Goal: Information Seeking & Learning: Learn about a topic

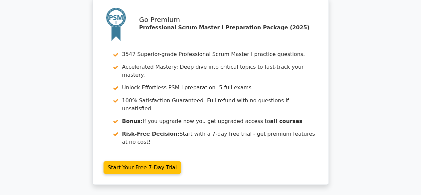
scroll to position [1839, 0]
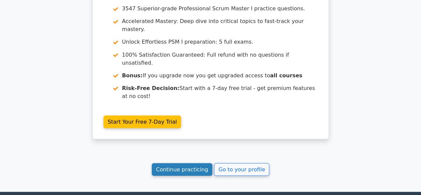
click at [184, 163] on link "Continue practicing" at bounding box center [182, 169] width 61 height 13
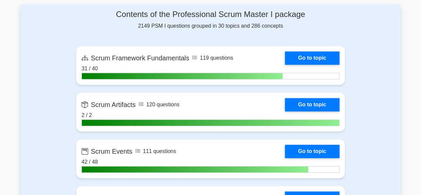
scroll to position [446, 0]
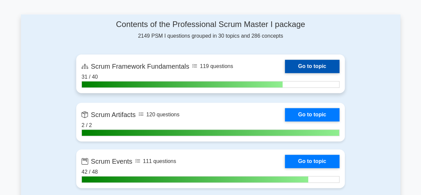
click at [316, 64] on link "Go to topic" at bounding box center [312, 66] width 55 height 13
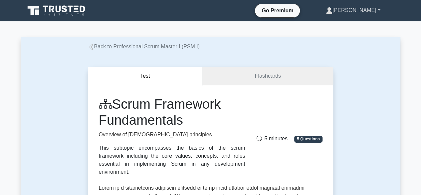
click at [380, 12] on link "[PERSON_NAME]" at bounding box center [353, 10] width 86 height 13
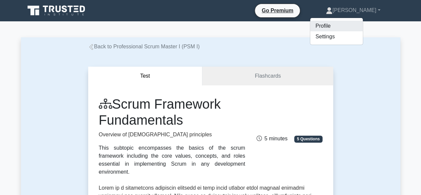
click at [357, 26] on link "Profile" at bounding box center [336, 26] width 53 height 11
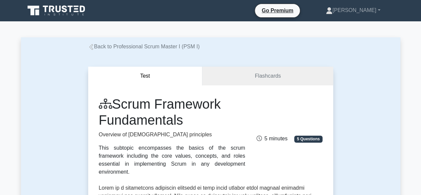
click at [93, 47] on icon at bounding box center [91, 47] width 6 height 6
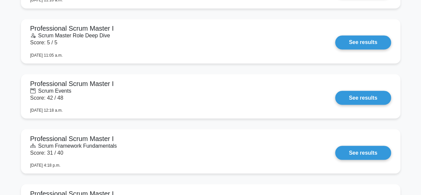
scroll to position [584, 0]
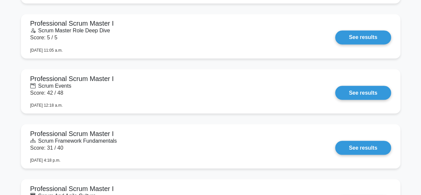
click at [8, 151] on main "Your level: Psm I Expert Continue practicing Percentile You are better than 92%…" at bounding box center [210, 70] width 421 height 1266
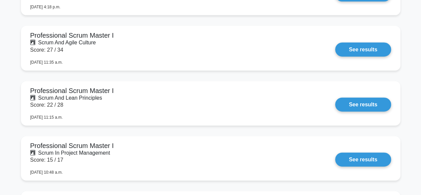
scroll to position [738, 0]
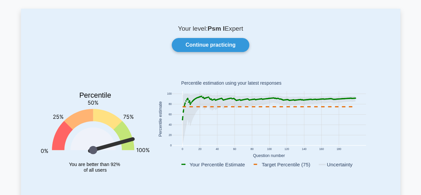
scroll to position [0, 0]
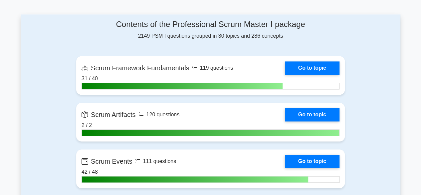
scroll to position [416, 0]
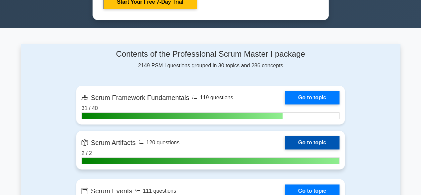
click at [306, 145] on link "Go to topic" at bounding box center [312, 142] width 55 height 13
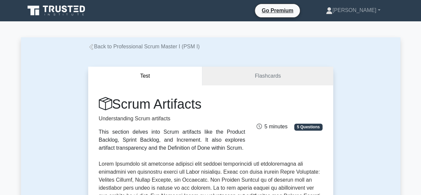
click at [92, 45] on icon at bounding box center [91, 47] width 6 height 6
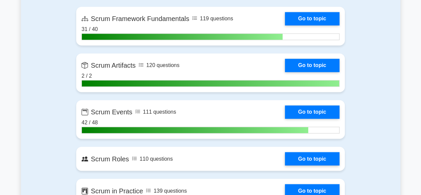
scroll to position [465, 0]
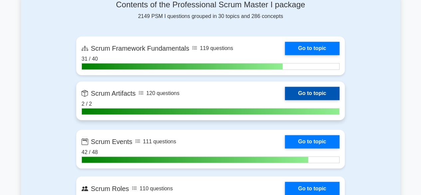
click at [320, 90] on link "Go to topic" at bounding box center [312, 92] width 55 height 13
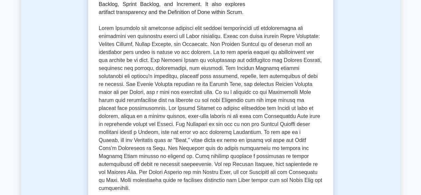
scroll to position [143, 0]
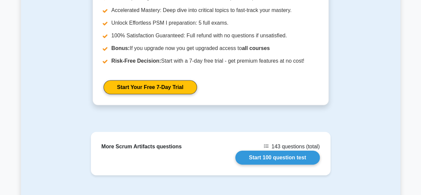
scroll to position [996, 0]
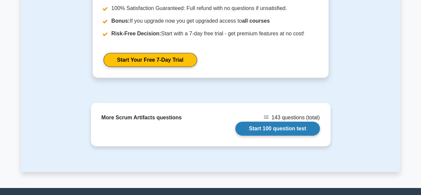
click at [290, 121] on link "Start 100 question test" at bounding box center [277, 128] width 84 height 14
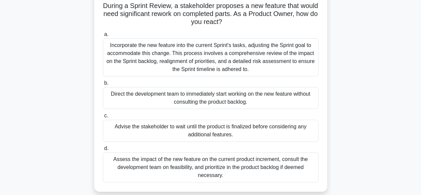
scroll to position [49, 0]
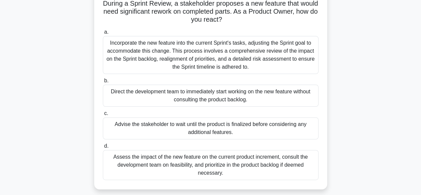
click at [256, 165] on div "Assess the impact of the new feature on the current product increment, consult …" at bounding box center [211, 165] width 216 height 30
click at [103, 148] on input "d. Assess the impact of the new feature on the current product increment, consu…" at bounding box center [103, 146] width 0 height 4
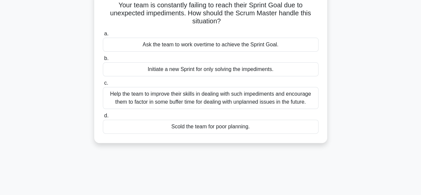
scroll to position [0, 0]
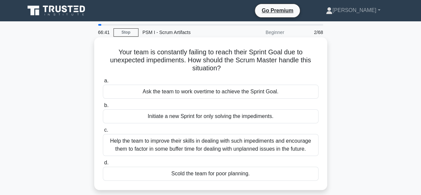
click at [273, 148] on div "Help the team to improve their skills in dealing with such impediments and enco…" at bounding box center [211, 145] width 216 height 22
click at [103, 132] on input "c. Help the team to improve their skills in dealing with such impediments and e…" at bounding box center [103, 130] width 0 height 4
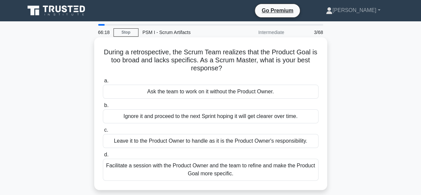
click at [277, 167] on div "Facilitate a session with the Product Owner and the team to refine and make the…" at bounding box center [211, 169] width 216 height 22
click at [103, 157] on input "d. Facilitate a session with the Product Owner and the team to refine and make …" at bounding box center [103, 154] width 0 height 4
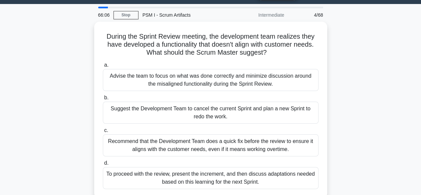
scroll to position [19, 0]
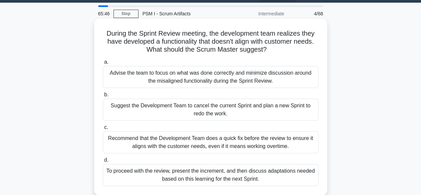
click at [280, 177] on div "To proceed with the review, present the increment, and then discuss adaptations…" at bounding box center [211, 175] width 216 height 22
click at [103, 162] on input "d. To proceed with the review, present the increment, and then discuss adaptati…" at bounding box center [103, 160] width 0 height 4
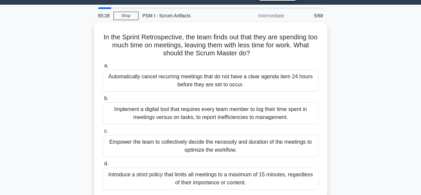
scroll to position [20, 0]
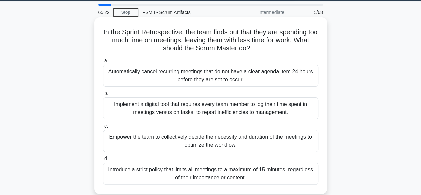
click at [274, 140] on div "Empower the team to collectively decide the necessity and duration of the meeti…" at bounding box center [211, 141] width 216 height 22
click at [103, 128] on input "c. Empower the team to collectively decide the necessity and duration of the me…" at bounding box center [103, 126] width 0 height 4
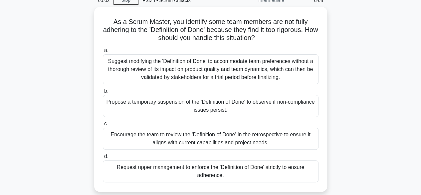
scroll to position [33, 0]
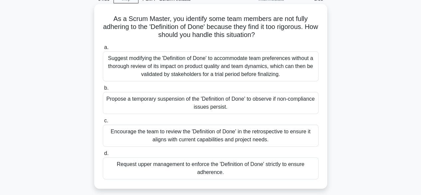
click at [277, 135] on div "Encourage the team to review the 'Definition of Done' in the retrospective to e…" at bounding box center [211, 135] width 216 height 22
click at [103, 123] on input "c. Encourage the team to review the 'Definition of Done' in the retrospective t…" at bounding box center [103, 120] width 0 height 4
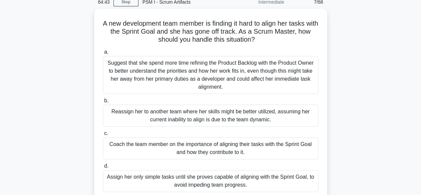
scroll to position [34, 0]
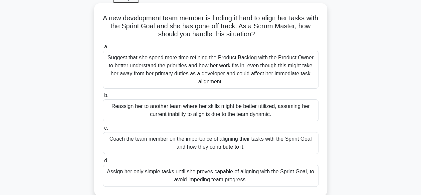
click at [288, 141] on div "Coach the team member on the importance of aligning their tasks with the Sprint…" at bounding box center [211, 143] width 216 height 22
click at [103, 130] on input "c. Coach the team member on the importance of aligning their tasks with the Spr…" at bounding box center [103, 128] width 0 height 4
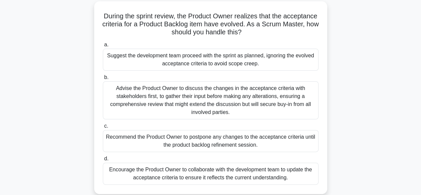
scroll to position [38, 0]
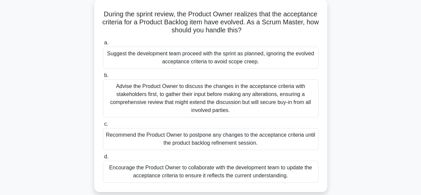
click at [294, 168] on div "Encourage the Product Owner to collaborate with the development team to update …" at bounding box center [211, 171] width 216 height 22
click at [103, 159] on input "d. Encourage the Product Owner to collaborate with the development team to upda…" at bounding box center [103, 156] width 0 height 4
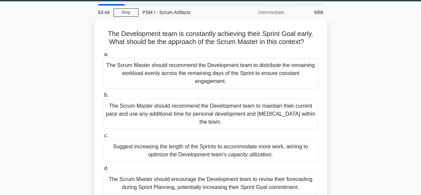
scroll to position [21, 0]
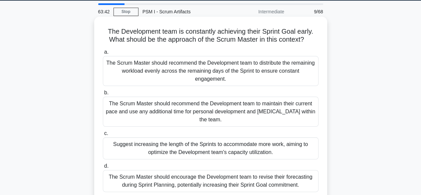
click at [273, 178] on div "The Scrum Master should encourage the Development team to revise their forecast…" at bounding box center [211, 181] width 216 height 22
click at [103, 168] on input "d. The Scrum Master should encourage the Development team to revise their forec…" at bounding box center [103, 166] width 0 height 4
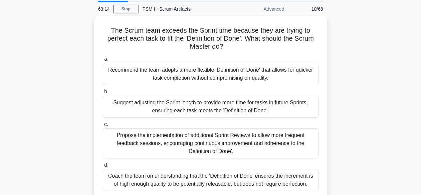
scroll to position [24, 0]
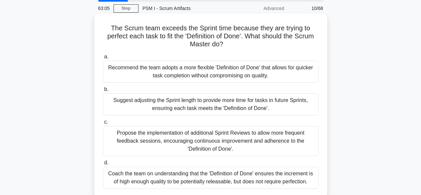
click at [278, 175] on div "Coach the team on understanding that the 'Definition of Done' ensures the incre…" at bounding box center [211, 177] width 216 height 22
click at [103, 165] on input "d. Coach the team on understanding that the 'Definition of Done' ensures the in…" at bounding box center [103, 162] width 0 height 4
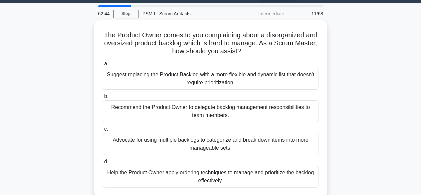
scroll to position [20, 0]
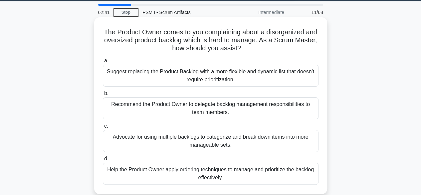
click at [282, 172] on div "Help the Product Owner apply ordering techniques to manage and prioritize the b…" at bounding box center [211, 173] width 216 height 22
click at [103, 161] on input "d. Help the Product Owner apply ordering techniques to manage and prioritize th…" at bounding box center [103, 158] width 0 height 4
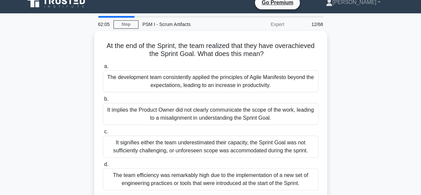
scroll to position [6, 0]
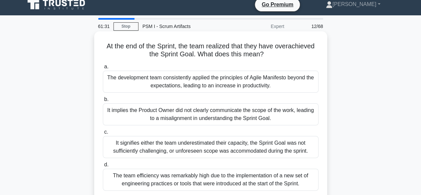
click at [279, 145] on div "It signifies either the team underestimated their capacity, the Sprint Goal was…" at bounding box center [211, 147] width 216 height 22
click at [103, 134] on input "c. It signifies either the team underestimated their capacity, the Sprint Goal …" at bounding box center [103, 132] width 0 height 4
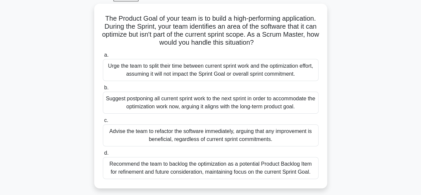
scroll to position [36, 0]
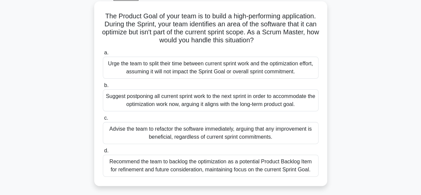
click at [287, 163] on div "Recommend the team to backlog the optimization as a potential Product Backlog I…" at bounding box center [211, 165] width 216 height 22
click at [103, 153] on input "d. Recommend the team to backlog the optimization as a potential Product Backlo…" at bounding box center [103, 150] width 0 height 4
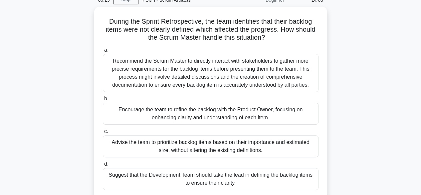
scroll to position [34, 0]
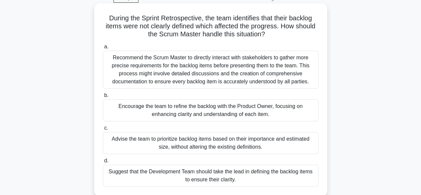
click at [288, 109] on div "Encourage the team to refine the backlog with the Product Owner, focusing on en…" at bounding box center [211, 110] width 216 height 22
click at [103, 97] on input "b. Encourage the team to refine the backlog with the Product Owner, focusing on…" at bounding box center [103, 95] width 0 height 4
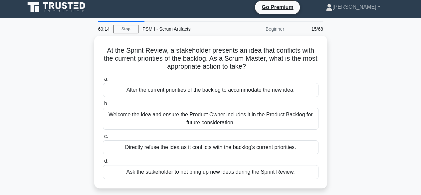
scroll to position [0, 0]
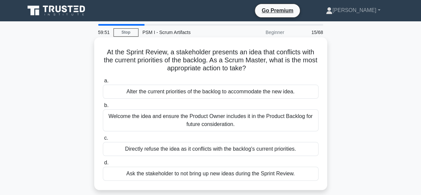
click at [257, 117] on div "Welcome the idea and ensure the Product Owner includes it in the Product Backlo…" at bounding box center [211, 120] width 216 height 22
click at [103, 107] on input "b. Welcome the idea and ensure the Product Owner includes it in the Product Bac…" at bounding box center [103, 105] width 0 height 4
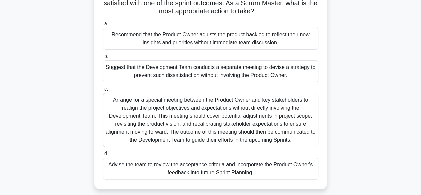
scroll to position [59, 0]
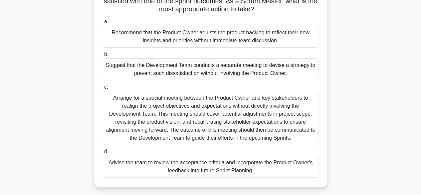
click at [287, 162] on div "Advise the team to review the acceptance criteria and incorporate the Product O…" at bounding box center [211, 166] width 216 height 22
click at [103, 154] on input "d. Advise the team to review the acceptance criteria and incorporate the Produc…" at bounding box center [103, 151] width 0 height 4
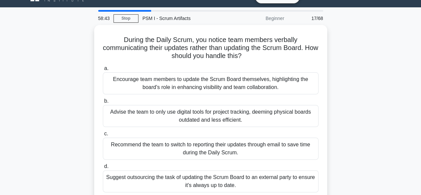
scroll to position [5, 0]
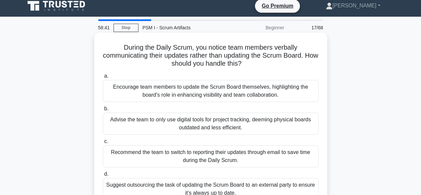
click at [290, 90] on div "Encourage team members to update the Scrum Board themselves, highlighting the b…" at bounding box center [211, 91] width 216 height 22
click at [103, 78] on input "a. Encourage team members to update the Scrum Board themselves, highlighting th…" at bounding box center [103, 76] width 0 height 4
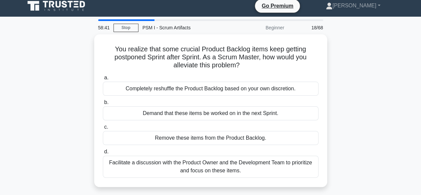
scroll to position [0, 0]
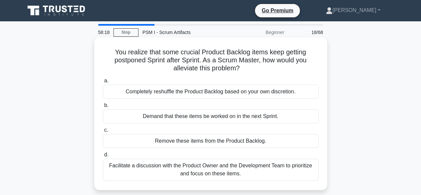
click at [266, 169] on div "Facilitate a discussion with the Product Owner and the Development Team to prio…" at bounding box center [211, 169] width 216 height 22
click at [103, 157] on input "d. Facilitate a discussion with the Product Owner and the Development Team to p…" at bounding box center [103, 154] width 0 height 4
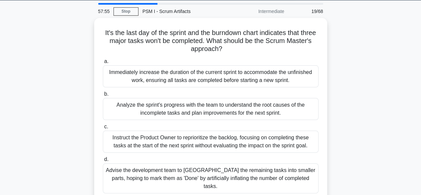
scroll to position [21, 0]
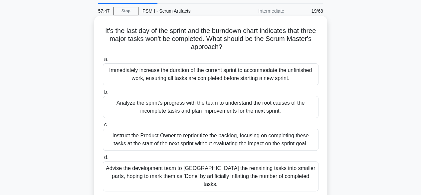
click at [302, 108] on div "Analyze the sprint's progress with the team to understand the root causes of th…" at bounding box center [211, 107] width 216 height 22
click at [103, 94] on input "b. Analyze the sprint's progress with the team to understand the root causes of…" at bounding box center [103, 92] width 0 height 4
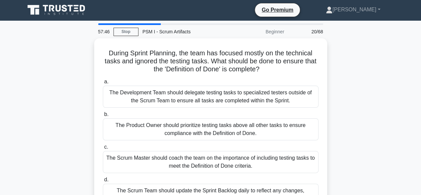
scroll to position [0, 0]
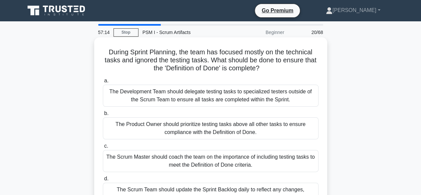
click at [279, 157] on div "The Scrum Master should coach the team on the importance of including testing t…" at bounding box center [211, 161] width 216 height 22
click at [103, 148] on input "c. The Scrum Master should coach the team on the importance of including testin…" at bounding box center [103, 146] width 0 height 4
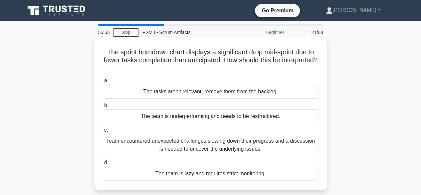
click at [258, 146] on div "Team encountered unexpected challenges slowing down their progress and a discus…" at bounding box center [211, 145] width 216 height 22
click at [103, 132] on input "c. Team encountered unexpected challenges slowing down their progress and a dis…" at bounding box center [103, 130] width 0 height 4
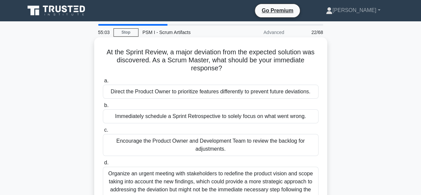
click at [234, 143] on div "Encourage the Product Owner and Development Team to review the backlog for adju…" at bounding box center [211, 145] width 216 height 22
click at [103, 132] on input "c. Encourage the Product Owner and Development Team to review the backlog for a…" at bounding box center [103, 130] width 0 height 4
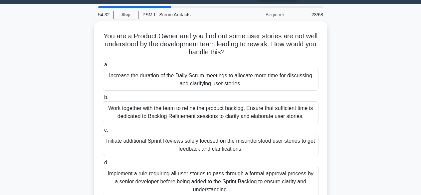
scroll to position [19, 0]
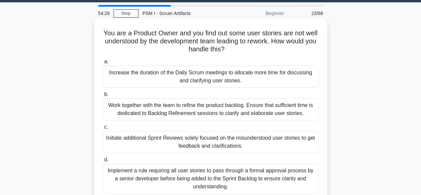
click at [275, 108] on div "Work together with the team to refine the product backlog. Ensure that sufficie…" at bounding box center [211, 109] width 216 height 22
click at [103, 96] on input "b. Work together with the team to refine the product backlog. Ensure that suffi…" at bounding box center [103, 94] width 0 height 4
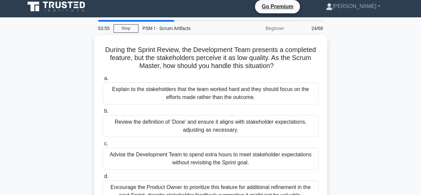
scroll to position [4, 0]
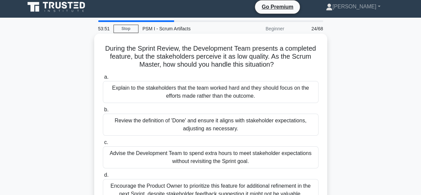
click at [283, 126] on div "Review the definition of 'Done' and ensure it aligns with stakeholder expectati…" at bounding box center [211, 124] width 216 height 22
click at [103, 112] on input "b. Review the definition of 'Done' and ensure it aligns with stakeholder expect…" at bounding box center [103, 109] width 0 height 4
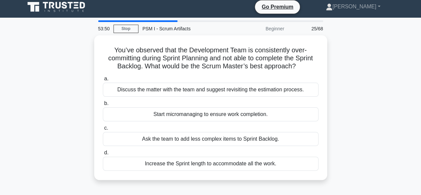
scroll to position [0, 0]
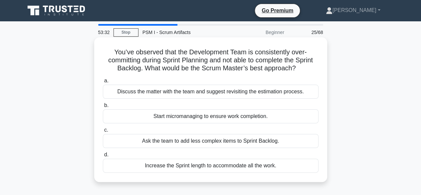
click at [269, 91] on div "Discuss the matter with the team and suggest revisiting the estimation process." at bounding box center [211, 91] width 216 height 14
click at [103, 83] on input "a. Discuss the matter with the team and suggest revisiting the estimation proce…" at bounding box center [103, 81] width 0 height 4
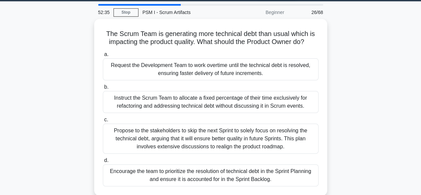
scroll to position [22, 0]
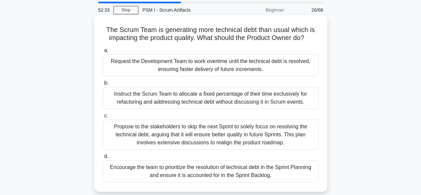
click at [295, 174] on div "Encourage the team to prioritize the resolution of technical debt in the Sprint…" at bounding box center [211, 171] width 216 height 22
click at [103, 158] on input "d. Encourage the team to prioritize the resolution of technical debt in the Spr…" at bounding box center [103, 156] width 0 height 4
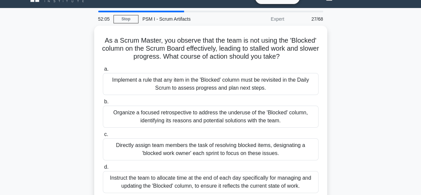
scroll to position [16, 0]
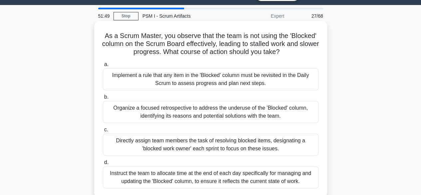
click at [265, 176] on div "Instruct the team to allocate time at the end of each day specifically for mana…" at bounding box center [211, 177] width 216 height 22
click at [103, 164] on input "d. Instruct the team to allocate time at the end of each day specifically for m…" at bounding box center [103, 162] width 0 height 4
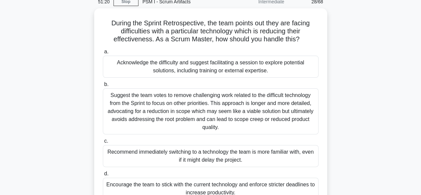
scroll to position [30, 0]
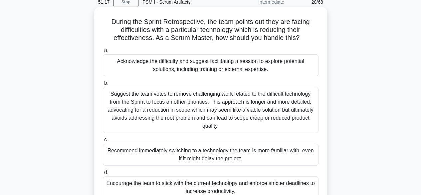
click at [272, 67] on div "Acknowledge the difficulty and suggest facilitating a session to explore potent…" at bounding box center [211, 65] width 216 height 22
click at [103, 53] on input "a. Acknowledge the difficulty and suggest facilitating a session to explore pot…" at bounding box center [103, 50] width 0 height 4
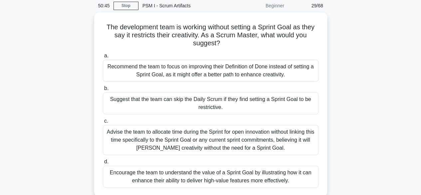
scroll to position [27, 0]
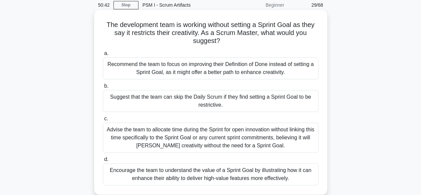
click at [276, 169] on div "Encourage the team to understand the value of a Sprint Goal by illustrating how…" at bounding box center [211, 174] width 216 height 22
click at [103, 161] on input "d. Encourage the team to understand the value of a Sprint Goal by illustrating …" at bounding box center [103, 159] width 0 height 4
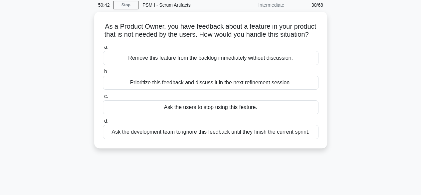
scroll to position [0, 0]
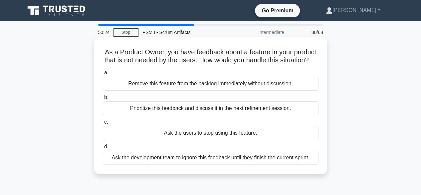
click at [268, 115] on div "Prioritize this feedback and discuss it in the next refinement session." at bounding box center [211, 108] width 216 height 14
click at [103, 99] on input "b. Prioritize this feedback and discuss it in the next refinement session." at bounding box center [103, 97] width 0 height 4
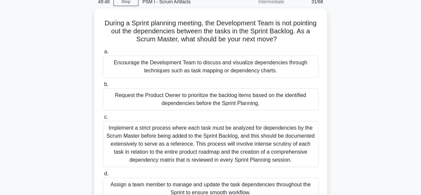
scroll to position [29, 0]
click at [290, 71] on div "Encourage the Development Team to discuss and visualize dependencies through te…" at bounding box center [211, 67] width 216 height 22
click at [103, 54] on input "a. Encourage the Development Team to discuss and visualize dependencies through…" at bounding box center [103, 52] width 0 height 4
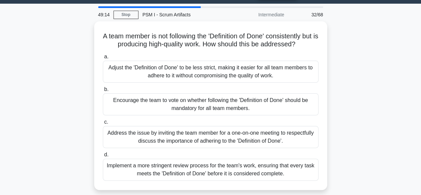
scroll to position [18, 0]
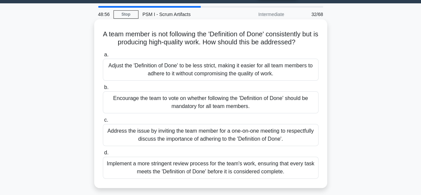
click at [268, 135] on div "Address the issue by inviting the team member for a one-on-one meeting to respe…" at bounding box center [211, 135] width 216 height 22
click at [103, 122] on input "c. Address the issue by inviting the team member for a one-on-one meeting to re…" at bounding box center [103, 120] width 0 height 4
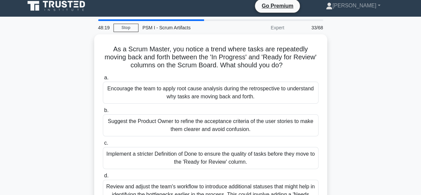
scroll to position [3, 0]
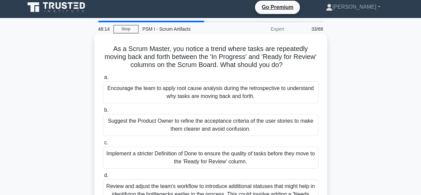
click at [267, 94] on div "Encourage the team to apply root cause analysis during the retrospective to und…" at bounding box center [211, 92] width 216 height 22
click at [103, 80] on input "a. Encourage the team to apply root cause analysis during the retrospective to …" at bounding box center [103, 77] width 0 height 4
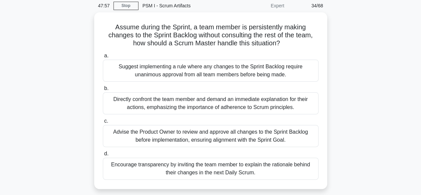
scroll to position [33, 0]
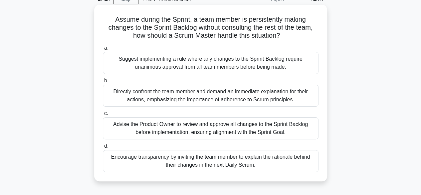
click at [257, 158] on div "Encourage transparency by inviting the team member to explain the rationale beh…" at bounding box center [211, 161] width 216 height 22
click at [103, 148] on input "d. Encourage transparency by inviting the team member to explain the rationale …" at bounding box center [103, 146] width 0 height 4
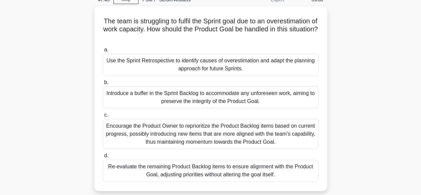
scroll to position [0, 0]
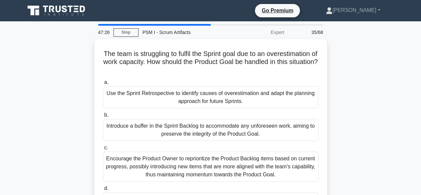
drag, startPoint x: 420, startPoint y: 88, endPoint x: 422, endPoint y: 97, distance: 9.1
click at [420, 97] on html "Go Premium Puspa" at bounding box center [210, 179] width 421 height 359
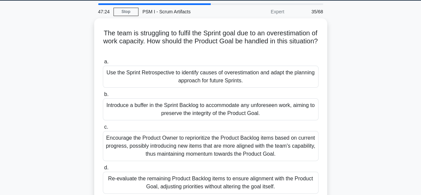
scroll to position [24, 0]
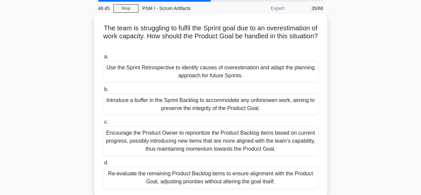
click at [293, 71] on div "Use the Sprint Retrospective to identify causes of overestimation and adapt the…" at bounding box center [211, 72] width 216 height 22
click at [103, 59] on input "a. Use the Sprint Retrospective to identify causes of overestimation and adapt …" at bounding box center [103, 57] width 0 height 4
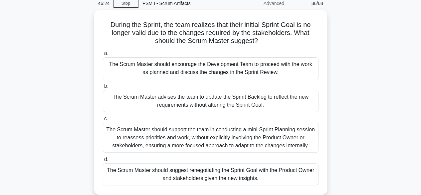
scroll to position [32, 0]
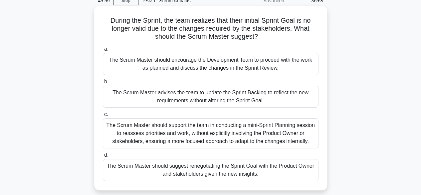
click at [274, 165] on div "The Scrum Master should suggest renegotiating the Sprint Goal with the Product …" at bounding box center [211, 170] width 216 height 22
click at [103, 157] on input "d. The Scrum Master should suggest renegotiating the Sprint Goal with the Produ…" at bounding box center [103, 155] width 0 height 4
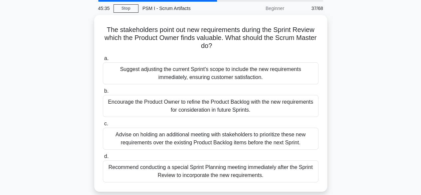
scroll to position [25, 0]
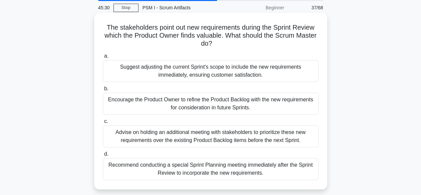
click at [279, 100] on div "Encourage the Product Owner to refine the Product Backlog with the new requirem…" at bounding box center [211, 103] width 216 height 22
click at [103, 91] on input "b. Encourage the Product Owner to refine the Product Backlog with the new requi…" at bounding box center [103, 88] width 0 height 4
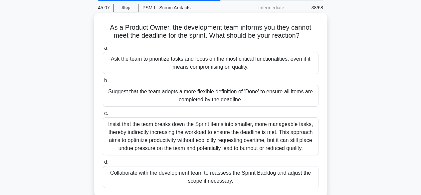
click at [267, 175] on div "Collaborate with the development team to reassess the Sprint Backlog and adjust…" at bounding box center [211, 177] width 216 height 22
click at [103, 164] on input "d. Collaborate with the development team to reassess the Sprint Backlog and adj…" at bounding box center [103, 162] width 0 height 4
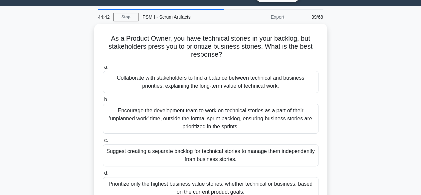
scroll to position [15, 0]
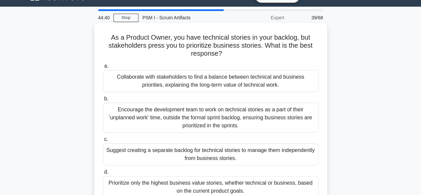
click at [281, 80] on div "Collaborate with stakeholders to find a balance between technical and business …" at bounding box center [211, 81] width 216 height 22
click at [103, 68] on input "a. Collaborate with stakeholders to find a balance between technical and busine…" at bounding box center [103, 66] width 0 height 4
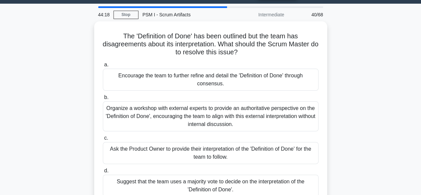
scroll to position [19, 0]
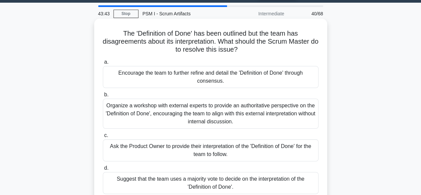
click at [278, 78] on div "Encourage the team to further refine and detail the 'Definition of Done' throug…" at bounding box center [211, 77] width 216 height 22
click at [103, 64] on input "a. Encourage the team to further refine and detail the 'Definition of Done' thr…" at bounding box center [103, 62] width 0 height 4
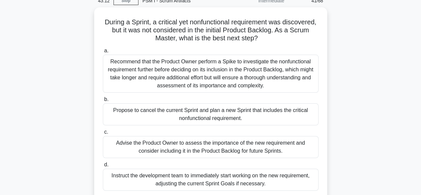
scroll to position [45, 0]
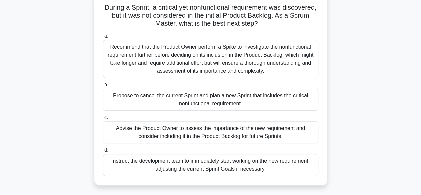
click at [268, 137] on div "Advise the Product Owner to assess the importance of the new requirement and co…" at bounding box center [211, 132] width 216 height 22
click at [103, 119] on input "c. Advise the Product Owner to assess the importance of the new requirement and…" at bounding box center [103, 117] width 0 height 4
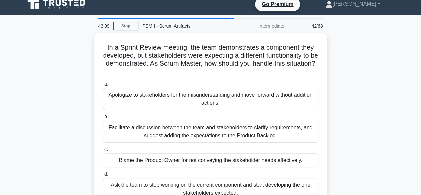
scroll to position [0, 0]
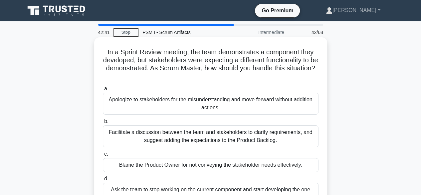
click at [242, 136] on div "Facilitate a discussion between the team and stakeholders to clarify requiremen…" at bounding box center [211, 136] width 216 height 22
click at [103, 123] on input "b. Facilitate a discussion between the team and stakeholders to clarify require…" at bounding box center [103, 121] width 0 height 4
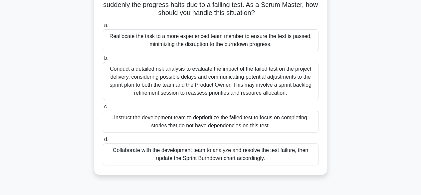
scroll to position [57, 0]
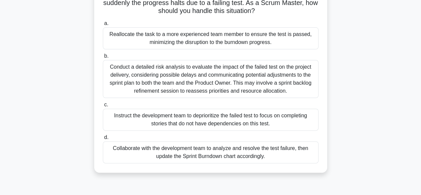
click at [253, 154] on div "Collaborate with the development team to analyze and resolve the test failure, …" at bounding box center [211, 152] width 216 height 22
click at [103, 139] on input "d. Collaborate with the development team to analyze and resolve the test failur…" at bounding box center [103, 137] width 0 height 4
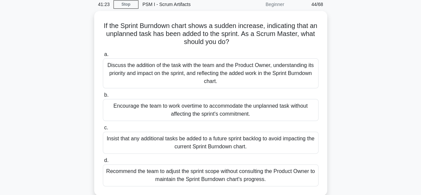
scroll to position [29, 0]
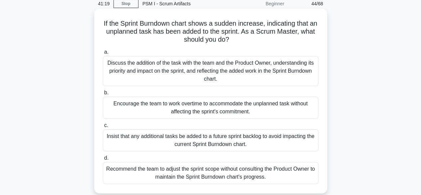
click at [261, 67] on div "Discuss the addition of the task with the team and the Product Owner, understan…" at bounding box center [211, 71] width 216 height 30
click at [103, 54] on input "a. Discuss the addition of the task with the team and the Product Owner, unders…" at bounding box center [103, 52] width 0 height 4
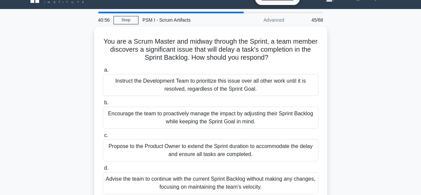
scroll to position [12, 0]
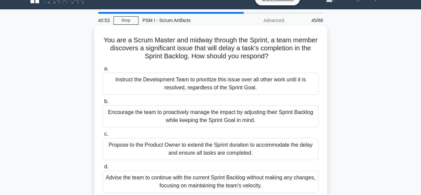
click at [277, 120] on div "Encourage the team to proactively manage the impact by adjusting their Sprint B…" at bounding box center [211, 116] width 216 height 22
click at [103, 103] on input "b. Encourage the team to proactively manage the impact by adjusting their Sprin…" at bounding box center [103, 101] width 0 height 4
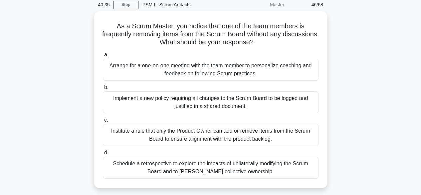
scroll to position [28, 0]
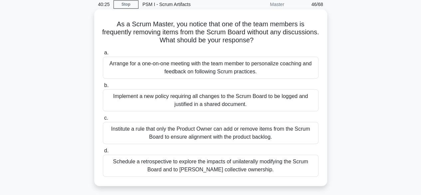
click at [270, 71] on div "Arrange for a one-on-one meeting with the team member to personalize coaching a…" at bounding box center [211, 68] width 216 height 22
click at [103, 55] on input "a. Arrange for a one-on-one meeting with the team member to personalize coachin…" at bounding box center [103, 53] width 0 height 4
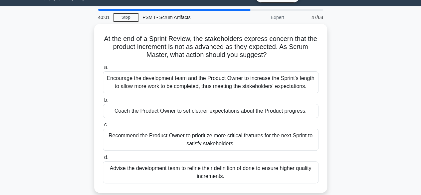
scroll to position [15, 0]
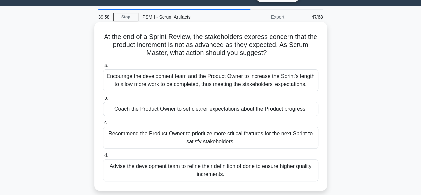
click at [245, 167] on div "Advise the development team to refine their definition of done to ensure higher…" at bounding box center [211, 170] width 216 height 22
click at [103, 157] on input "d. Advise the development team to refine their definition of done to ensure hig…" at bounding box center [103, 155] width 0 height 4
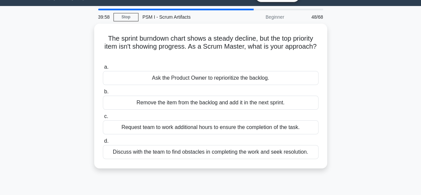
scroll to position [0, 0]
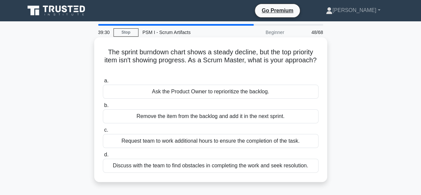
click at [234, 167] on div "Discuss with the team to find obstacles in completing the work and seek resolut…" at bounding box center [211, 165] width 216 height 14
click at [103, 157] on input "d. Discuss with the team to find obstacles in completing the work and seek reso…" at bounding box center [103, 154] width 0 height 4
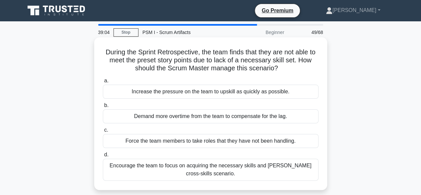
click at [236, 168] on div "Encourage the team to focus on acquiring the necessary skills and foster cross-…" at bounding box center [211, 169] width 216 height 22
click at [103, 157] on input "d. Encourage the team to focus on acquiring the necessary skills and foster cro…" at bounding box center [103, 154] width 0 height 4
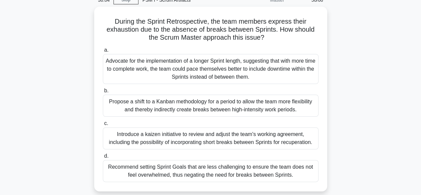
scroll to position [33, 0]
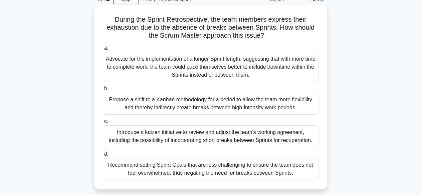
click at [272, 132] on div "Introduce a kaizen initiative to review and adjust the team's working agreement…" at bounding box center [211, 136] width 216 height 22
click at [103, 123] on input "c. Introduce a kaizen initiative to review and adjust the team's working agreem…" at bounding box center [103, 121] width 0 height 4
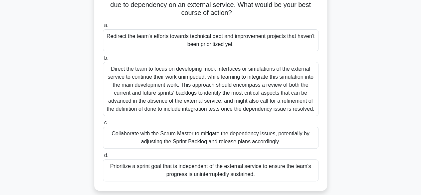
scroll to position [58, 0]
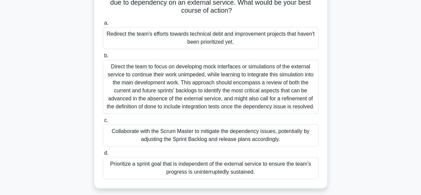
click at [244, 132] on div "Collaborate with the Scrum Master to mitigate the dependency issues, potentiall…" at bounding box center [211, 135] width 216 height 22
click at [103, 122] on input "c. Collaborate with the Scrum Master to mitigate the dependency issues, potenti…" at bounding box center [103, 120] width 0 height 4
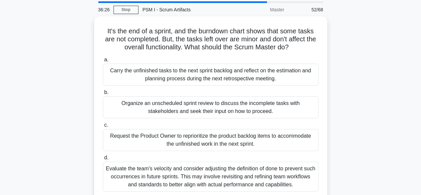
scroll to position [24, 0]
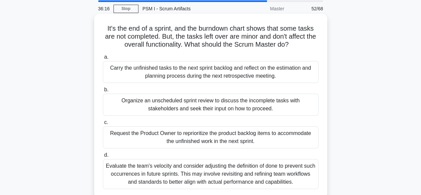
click at [267, 142] on div "Request the Product Owner to reprioritize the product backlog items to accommod…" at bounding box center [211, 137] width 216 height 22
click at [103, 124] on input "c. Request the Product Owner to reprioritize the product backlog items to accom…" at bounding box center [103, 122] width 0 height 4
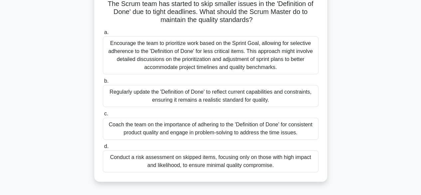
scroll to position [49, 0]
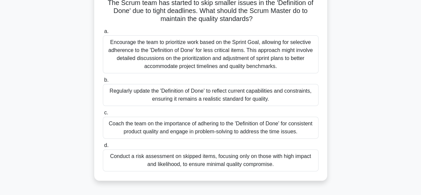
click at [286, 125] on div "Coach the team on the importance of adhering to the 'Definition of Done' for co…" at bounding box center [211, 127] width 216 height 22
click at [103, 115] on input "c. Coach the team on the importance of adhering to the 'Definition of Done' for…" at bounding box center [103, 112] width 0 height 4
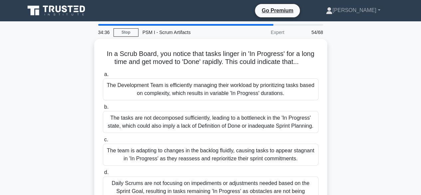
scroll to position [13, 0]
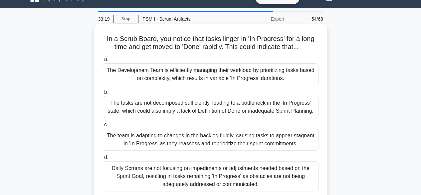
click at [225, 107] on div "The tasks are not decomposed sufficiently, leading to a bottleneck in the 'In P…" at bounding box center [211, 107] width 216 height 22
click at [103, 94] on input "b. The tasks are not decomposed sufficiently, leading to a bottleneck in the 'I…" at bounding box center [103, 92] width 0 height 4
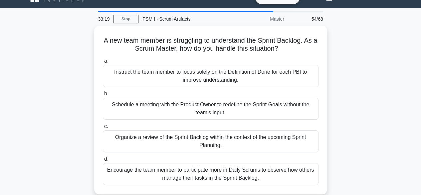
scroll to position [0, 0]
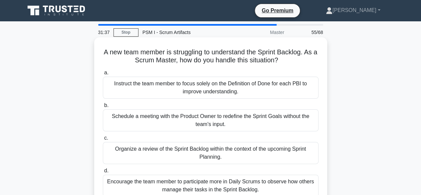
click at [218, 153] on div "Organize a review of the Sprint Backlog within the context of the upcoming Spri…" at bounding box center [211, 153] width 216 height 22
click at [103, 140] on input "c. Organize a review of the Sprint Backlog within the context of the upcoming S…" at bounding box center [103, 138] width 0 height 4
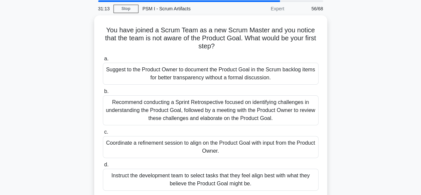
scroll to position [25, 0]
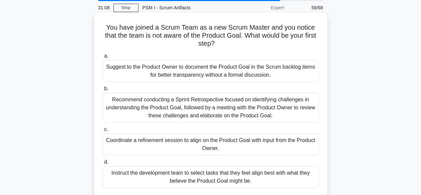
click at [229, 143] on div "Coordinate a refinement session to align on the Product Goal with input from th…" at bounding box center [211, 144] width 216 height 22
click at [103, 131] on input "c. Coordinate a refinement session to align on the Product Goal with input from…" at bounding box center [103, 129] width 0 height 4
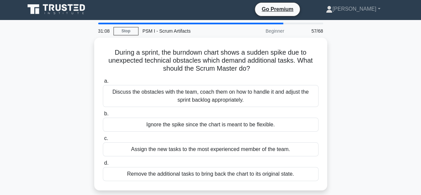
scroll to position [0, 0]
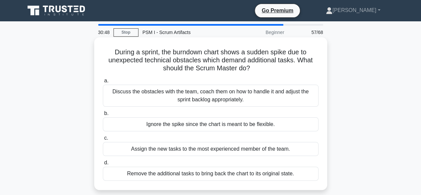
click at [226, 91] on div "Discuss the obstacles with the team, coach them on how to handle it and adjust …" at bounding box center [211, 95] width 216 height 22
click at [103, 83] on input "a. Discuss the obstacles with the team, coach them on how to handle it and adju…" at bounding box center [103, 81] width 0 height 4
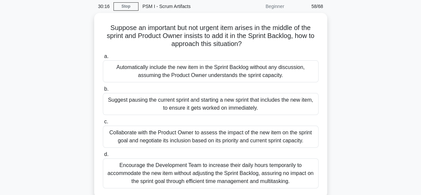
scroll to position [29, 0]
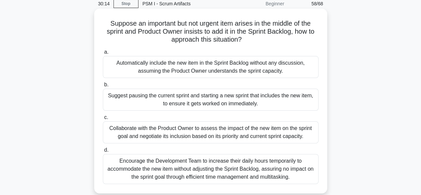
click at [268, 131] on div "Collaborate with the Product Owner to assess the impact of the new item on the …" at bounding box center [211, 132] width 216 height 22
click at [103, 119] on input "c. Collaborate with the Product Owner to assess the impact of the new item on t…" at bounding box center [103, 117] width 0 height 4
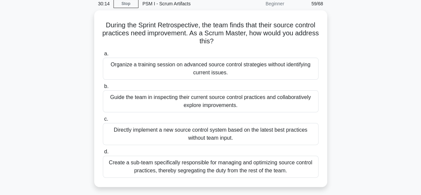
scroll to position [0, 0]
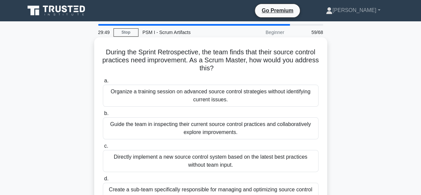
click at [239, 127] on div "Guide the team in inspecting their current source control practices and collabo…" at bounding box center [211, 128] width 216 height 22
click at [103, 115] on input "b. Guide the team in inspecting their current source control practices and coll…" at bounding box center [103, 113] width 0 height 4
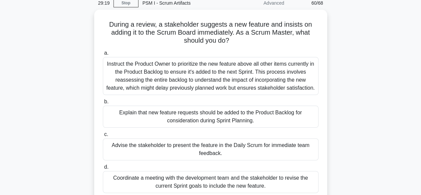
scroll to position [32, 0]
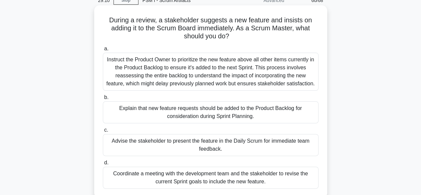
click at [271, 108] on div "Explain that new feature requests should be added to the Product Backlog for co…" at bounding box center [211, 112] width 216 height 22
click at [103, 99] on input "b. Explain that new feature requests should be added to the Product Backlog for…" at bounding box center [103, 97] width 0 height 4
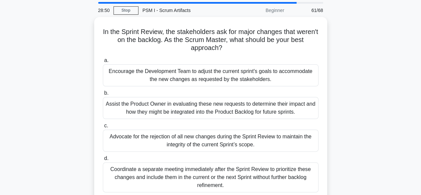
scroll to position [23, 0]
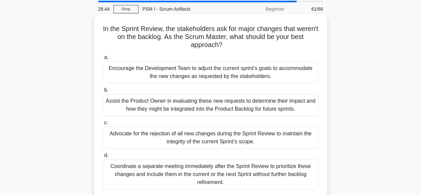
click at [279, 106] on div "Assist the Product Owner in evaluating these new requests to determine their im…" at bounding box center [211, 105] width 216 height 22
click at [103, 92] on input "b. Assist the Product Owner in evaluating these new requests to determine their…" at bounding box center [103, 90] width 0 height 4
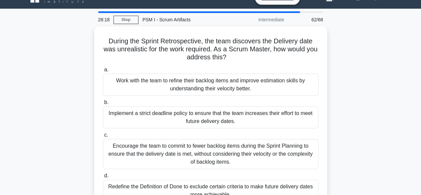
scroll to position [11, 0]
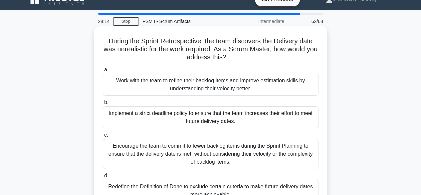
click at [275, 88] on div "Work with the team to refine their backlog items and improve estimation skills …" at bounding box center [211, 85] width 216 height 22
click at [103, 72] on input "a. Work with the team to refine their backlog items and improve estimation skil…" at bounding box center [103, 70] width 0 height 4
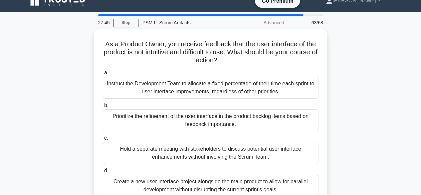
scroll to position [9, 0]
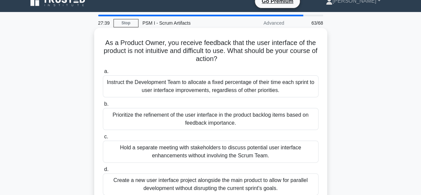
click at [254, 118] on div "Prioritize the refinement of the user interface in the product backlog items ba…" at bounding box center [211, 119] width 216 height 22
click at [103, 106] on input "b. Prioritize the refinement of the user interface in the product backlog items…" at bounding box center [103, 104] width 0 height 4
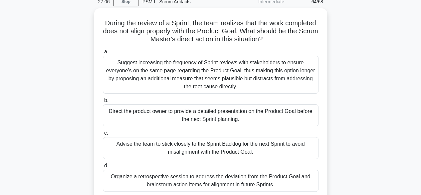
scroll to position [31, 0]
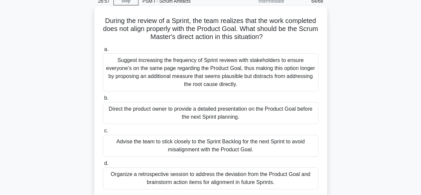
click at [271, 176] on div "Organize a retrospective session to address the deviation from the Product Goal…" at bounding box center [211, 178] width 216 height 22
click at [103, 165] on input "d. Organize a retrospective session to address the deviation from the Product G…" at bounding box center [103, 163] width 0 height 4
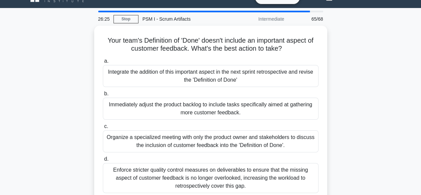
scroll to position [13, 0]
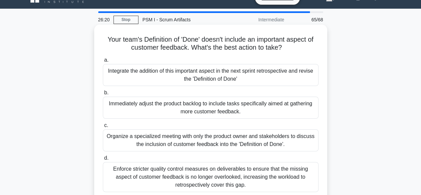
click at [251, 75] on div "Integrate the addition of this important aspect in the next sprint retrospectiv…" at bounding box center [211, 75] width 216 height 22
click at [103, 62] on input "a. Integrate the addition of this important aspect in the next sprint retrospec…" at bounding box center [103, 60] width 0 height 4
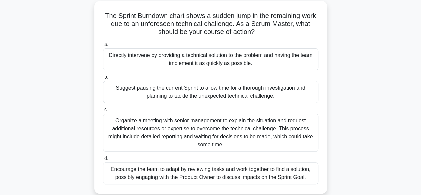
scroll to position [39, 0]
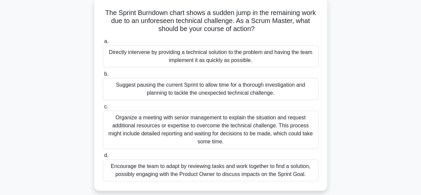
click at [263, 171] on div "Encourage the team to adapt by reviewing tasks and work together to find a solu…" at bounding box center [211, 170] width 216 height 22
click at [103, 157] on input "d. Encourage the team to adapt by reviewing tasks and work together to find a s…" at bounding box center [103, 155] width 0 height 4
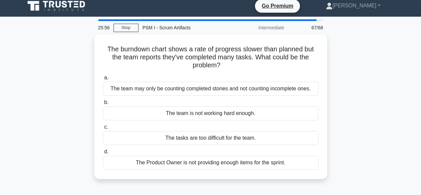
scroll to position [0, 0]
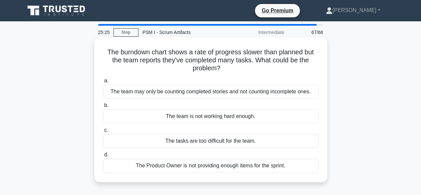
click at [266, 91] on div "The team may only be counting completed stories and not counting incomplete one…" at bounding box center [211, 91] width 216 height 14
click at [103, 83] on input "a. The team may only be counting completed stories and not counting incomplete …" at bounding box center [103, 81] width 0 height 4
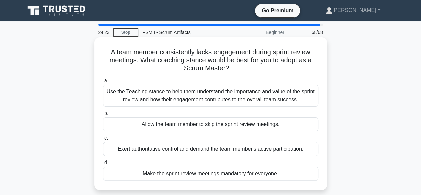
click at [208, 95] on div "Use the Teaching stance to help them understand the importance and value of the…" at bounding box center [211, 95] width 216 height 22
click at [103, 83] on input "a. Use the Teaching stance to help them understand the importance and value of …" at bounding box center [103, 81] width 0 height 4
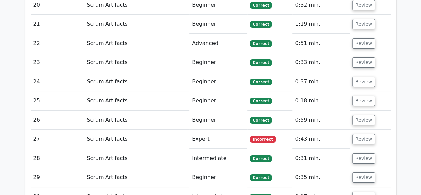
scroll to position [1227, 0]
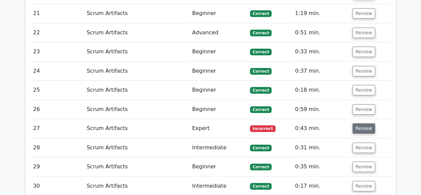
click at [361, 123] on button "Review" at bounding box center [363, 128] width 23 height 10
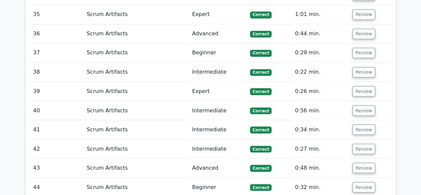
scroll to position [1840, 0]
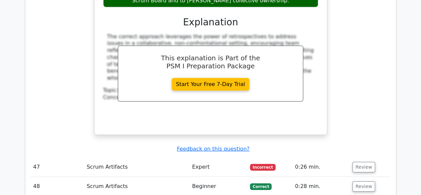
scroll to position [2201, 0]
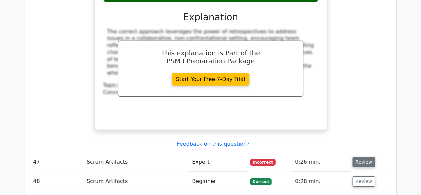
click at [364, 157] on button "Review" at bounding box center [363, 162] width 23 height 10
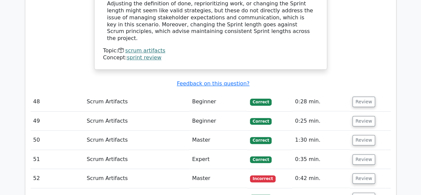
scroll to position [2593, 0]
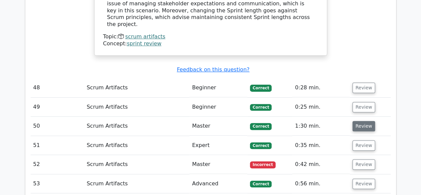
click at [358, 121] on button "Review" at bounding box center [363, 126] width 23 height 10
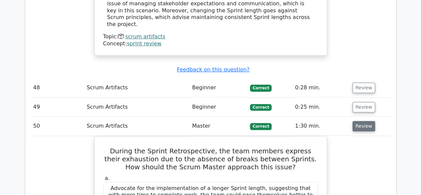
click at [358, 121] on button "Review" at bounding box center [363, 126] width 23 height 10
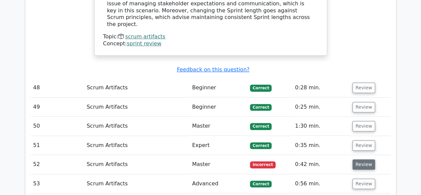
click at [365, 159] on button "Review" at bounding box center [363, 164] width 23 height 10
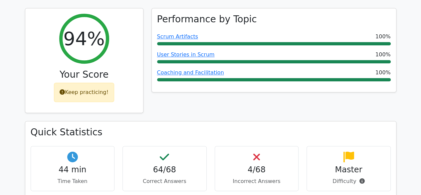
scroll to position [288, 0]
